Goal: Obtain resource: Download file/media

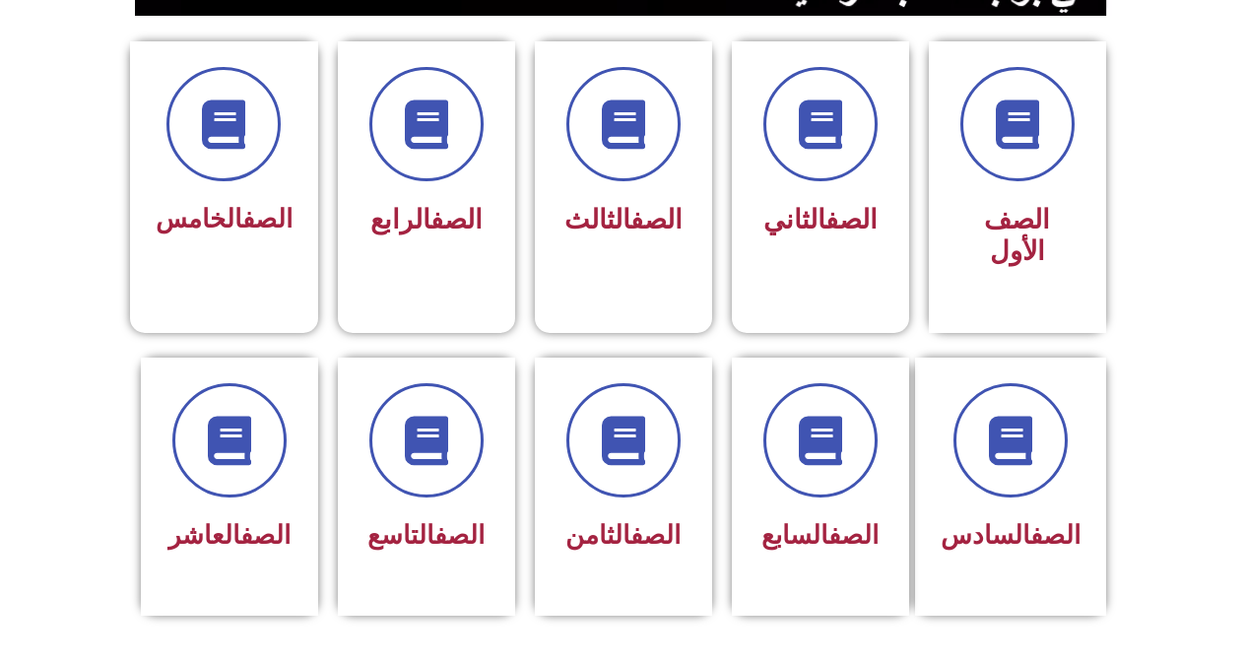
scroll to position [512, 0]
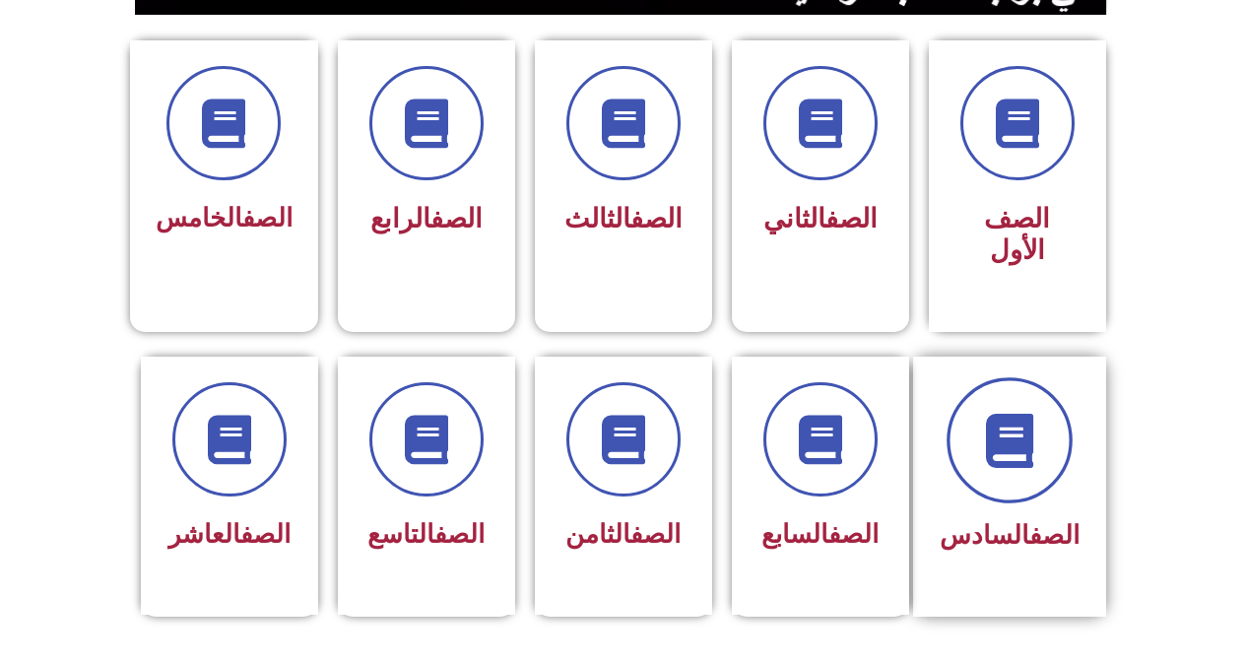
click at [1051, 383] on span at bounding box center [1010, 440] width 126 height 126
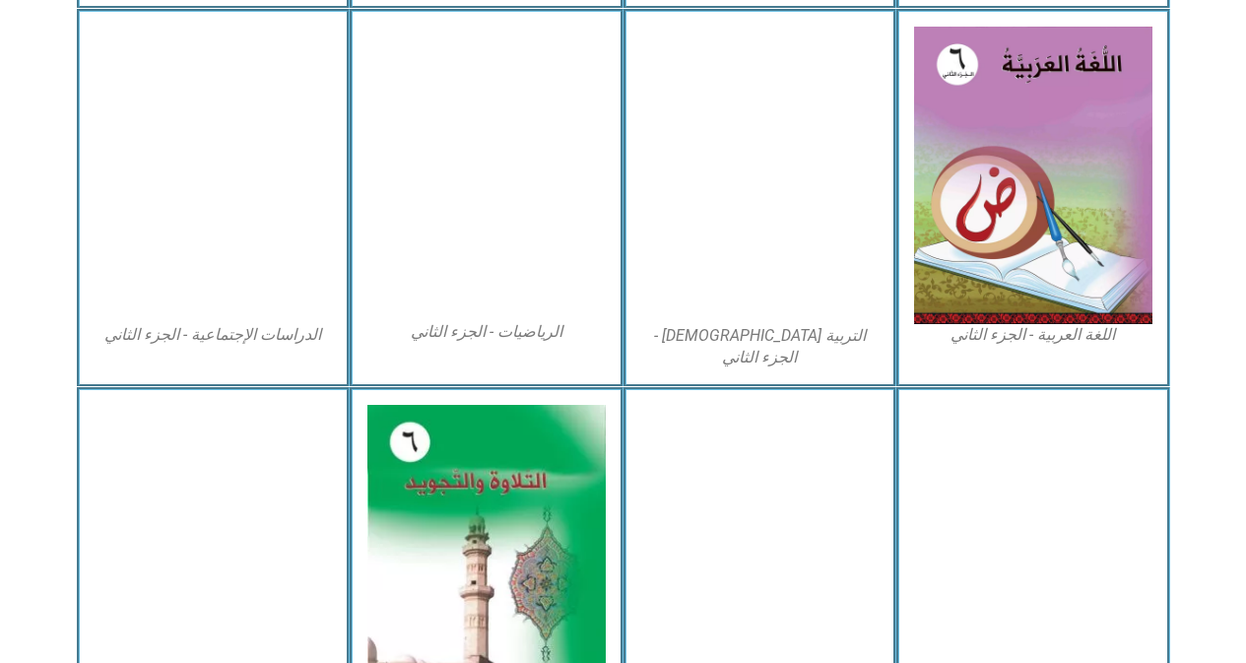
scroll to position [985, 0]
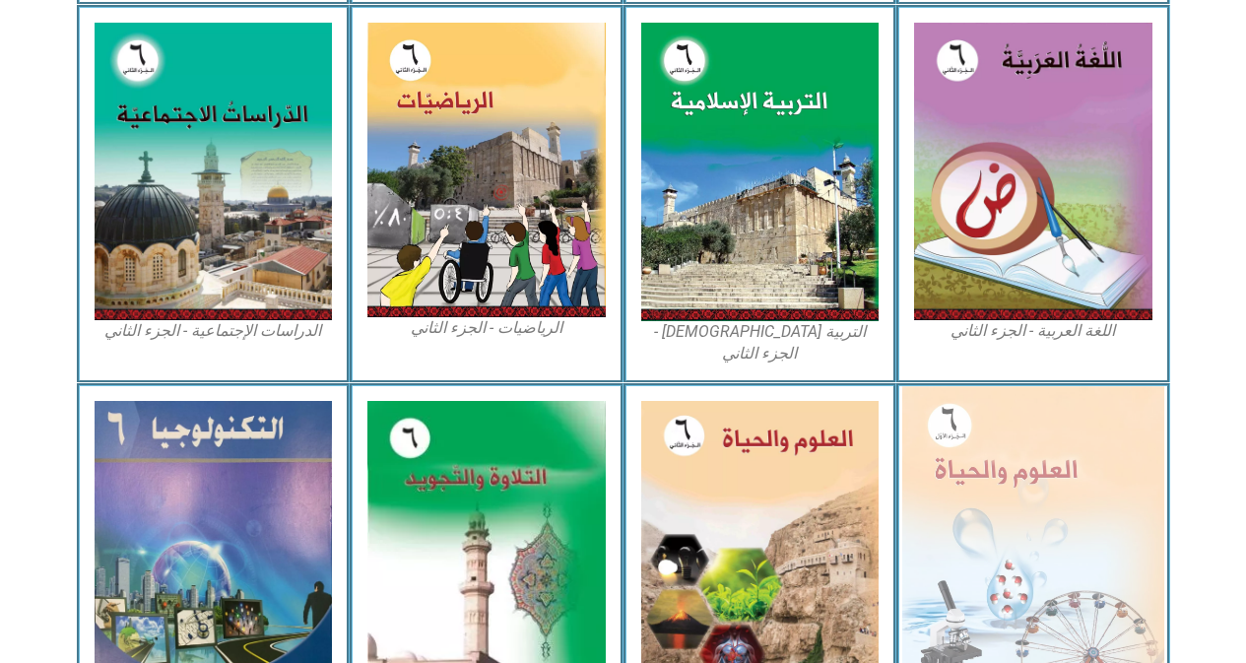
click at [960, 448] on img at bounding box center [1033, 545] width 262 height 319
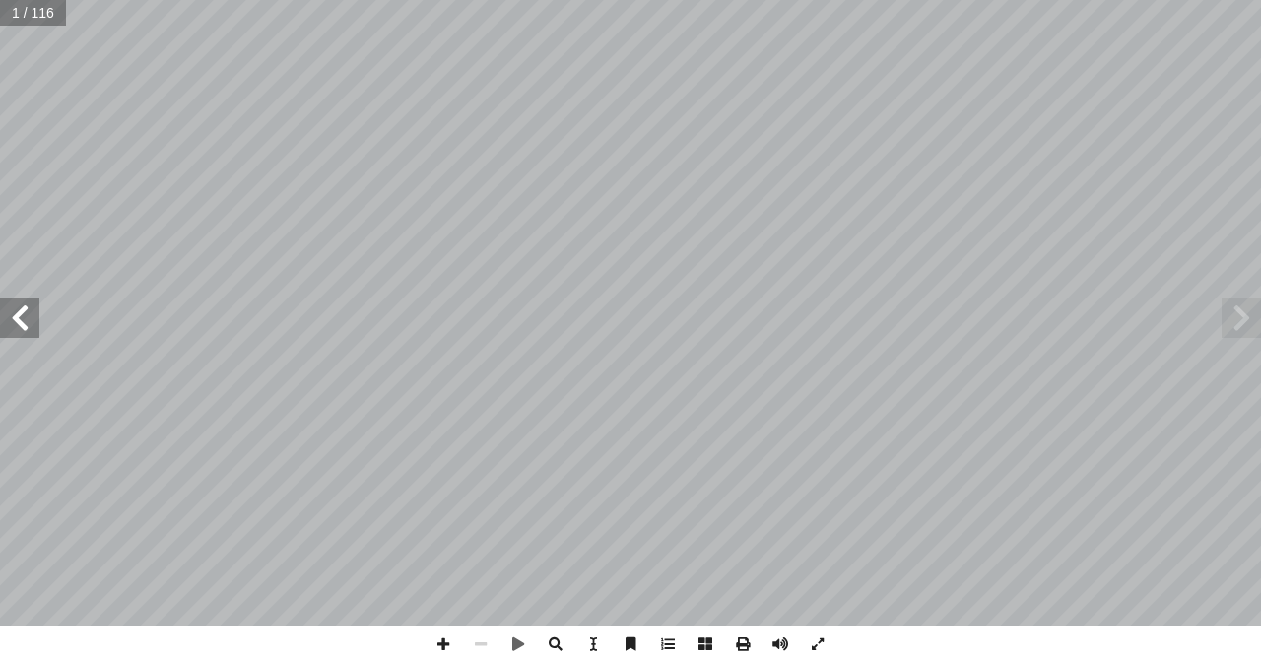
click at [27, 326] on span at bounding box center [19, 317] width 39 height 39
click at [739, 652] on span at bounding box center [742, 643] width 37 height 37
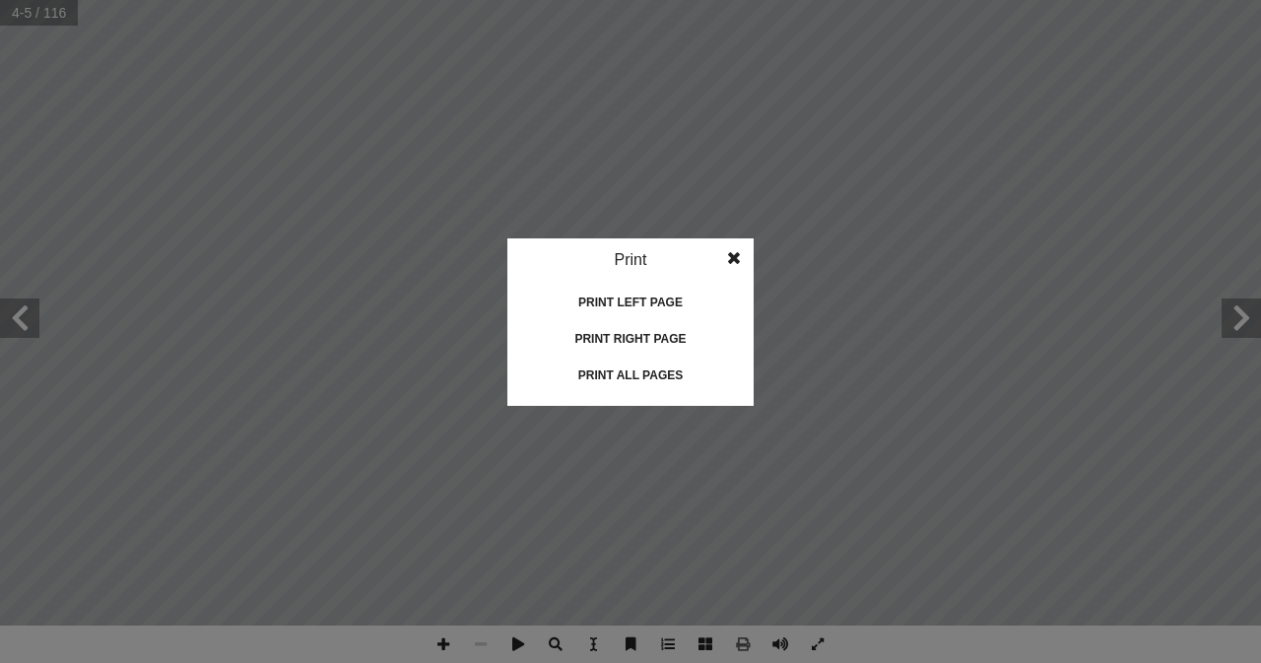
click at [584, 367] on div "Print all pages" at bounding box center [630, 376] width 197 height 32
